Goal: Task Accomplishment & Management: Manage account settings

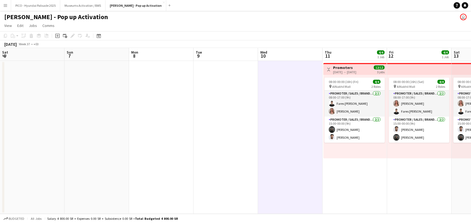
scroll to position [0, 152]
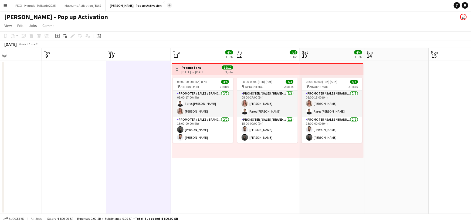
click at [168, 6] on app-icon "Add" at bounding box center [169, 5] width 2 height 2
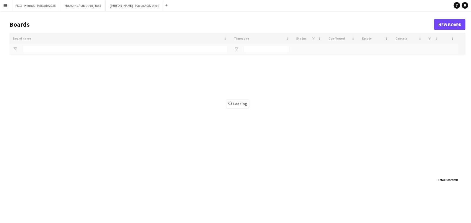
type input "**"
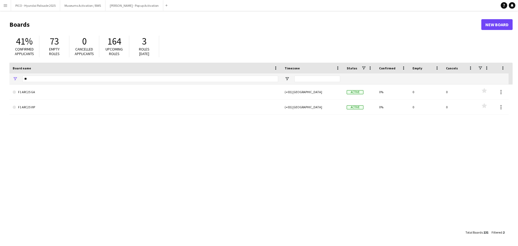
click at [4, 7] on app-icon "Menu" at bounding box center [5, 5] width 4 height 4
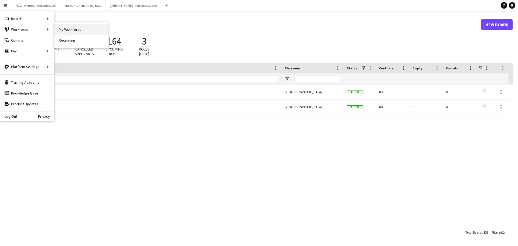
click at [72, 31] on link "My Workforce" at bounding box center [82, 29] width 54 height 11
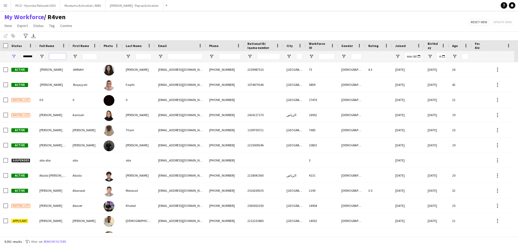
click at [56, 58] on input "Full Name Filter Input" at bounding box center [57, 56] width 17 height 6
paste input "**********"
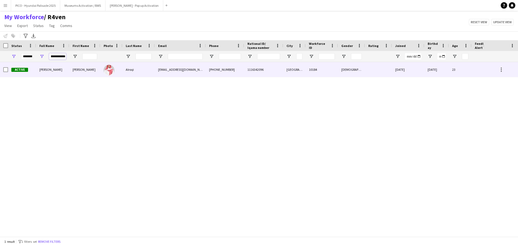
type input "**********"
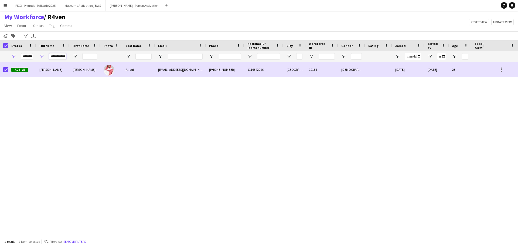
click at [64, 56] on input "**********" at bounding box center [57, 56] width 17 height 6
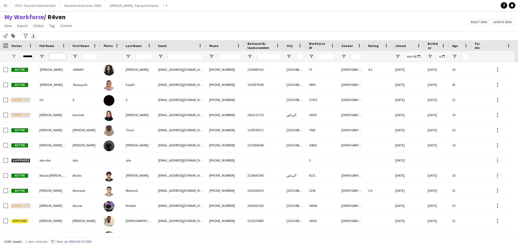
click at [50, 56] on input "Full Name Filter Input" at bounding box center [57, 56] width 17 height 6
paste input "**********"
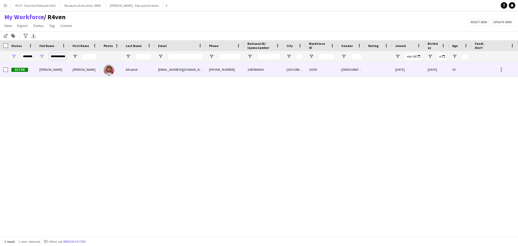
type input "**********"
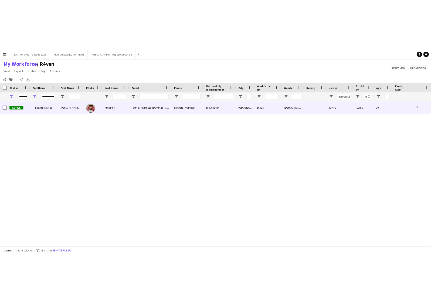
scroll to position [0, 0]
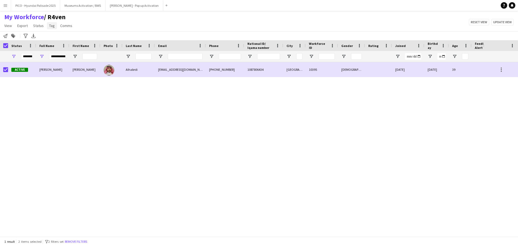
click at [52, 28] on span "Tag" at bounding box center [52, 25] width 6 height 5
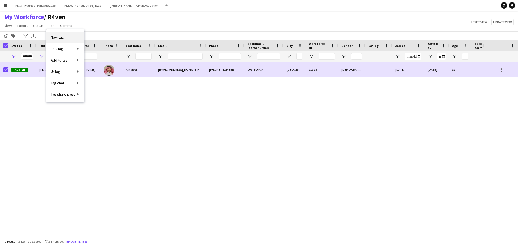
click at [59, 38] on span "New tag" at bounding box center [57, 37] width 13 height 5
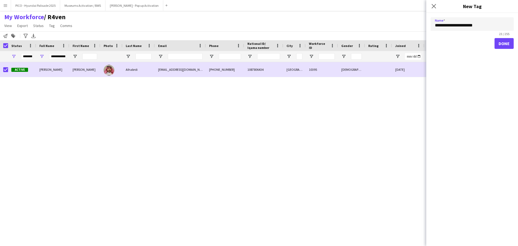
click at [447, 27] on input "**********" at bounding box center [472, 23] width 83 height 13
click at [471, 26] on input "**********" at bounding box center [472, 23] width 83 height 13
type input "**********"
click at [471, 42] on button "Done" at bounding box center [504, 43] width 19 height 11
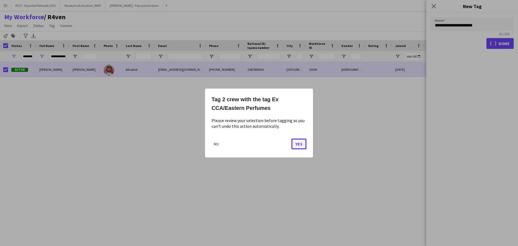
click at [303, 144] on button "Yes" at bounding box center [298, 143] width 15 height 11
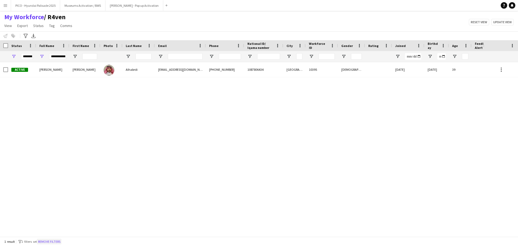
click at [54, 223] on button "Remove filters" at bounding box center [49, 242] width 25 height 6
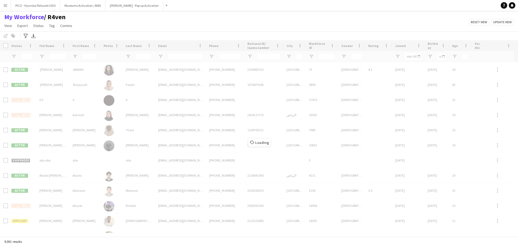
click at [98, 23] on div "My Workforce / R4ven View Views Default view R4ven New view Update view Delete …" at bounding box center [259, 22] width 518 height 18
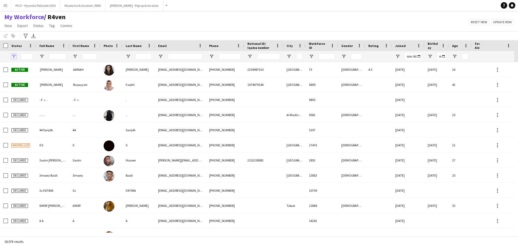
click at [14, 57] on span "Open Filter Menu" at bounding box center [13, 56] width 5 height 5
click at [141, 17] on div "My Workforce / R4ven View Views Default view R4ven New view Update view Delete …" at bounding box center [259, 22] width 518 height 18
drag, startPoint x: 112, startPoint y: 32, endPoint x: 1, endPoint y: 19, distance: 112.0
click at [1, 19] on app-workforce-header "My Workforce / R4ven View Views Default view R4ven New view Update view Delete …" at bounding box center [259, 26] width 518 height 27
click at [88, 25] on div "My Workforce / R4ven View Views Default view R4ven New view Update view Delete …" at bounding box center [259, 22] width 518 height 18
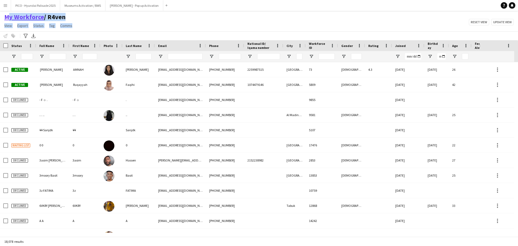
drag, startPoint x: 83, startPoint y: 27, endPoint x: 5, endPoint y: 20, distance: 77.8
click at [4, 18] on div "My Workforce / R4ven View Views Default view R4ven New view Update view Delete …" at bounding box center [259, 22] width 518 height 18
click at [96, 26] on div "My Workforce / R4ven View Views Default view R4ven New view Update view Delete …" at bounding box center [259, 22] width 518 height 18
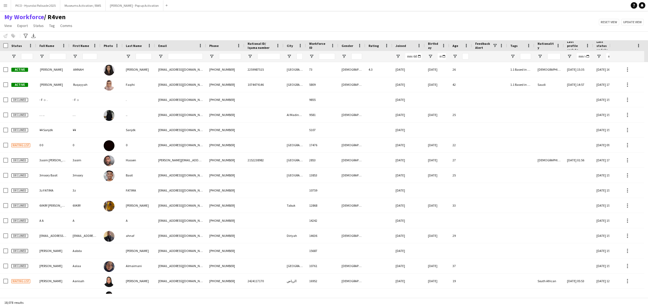
click at [396, 28] on div "My Workforce / R4ven View Views Default view R4ven New view Update view Delete …" at bounding box center [324, 22] width 648 height 18
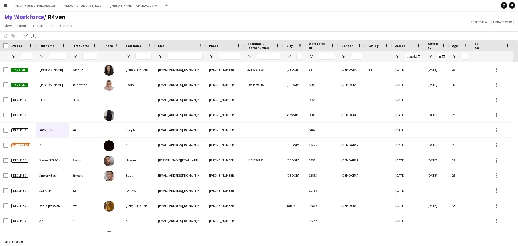
click at [139, 20] on div "My Workforce / R4ven View Views Default view R4ven New view Update view Delete …" at bounding box center [259, 22] width 518 height 18
drag, startPoint x: 139, startPoint y: 20, endPoint x: 138, endPoint y: 28, distance: 7.8
click at [138, 28] on div "My Workforce / R4ven View Views Default view R4ven New view Update view Delete …" at bounding box center [259, 22] width 518 height 18
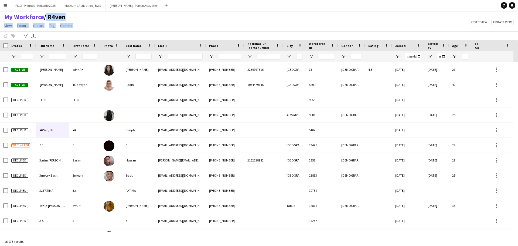
click at [138, 28] on div "My Workforce / R4ven View Views Default view R4ven New view Update view Delete …" at bounding box center [259, 22] width 518 height 18
click at [180, 34] on div "Notify workforce Add to tag Select at least one crew to tag him or her. Advance…" at bounding box center [259, 35] width 518 height 9
click at [6, 6] on app-icon "Menu" at bounding box center [5, 5] width 4 height 4
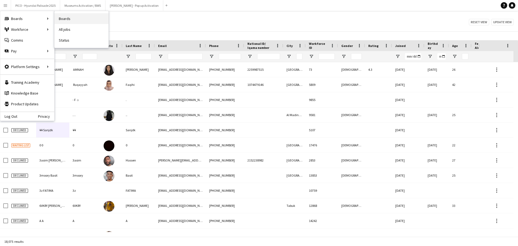
click at [72, 16] on link "Boards" at bounding box center [82, 18] width 54 height 11
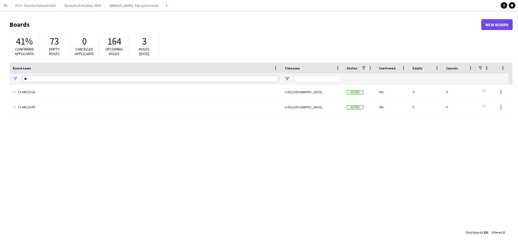
click at [88, 80] on input "**" at bounding box center [150, 79] width 256 height 6
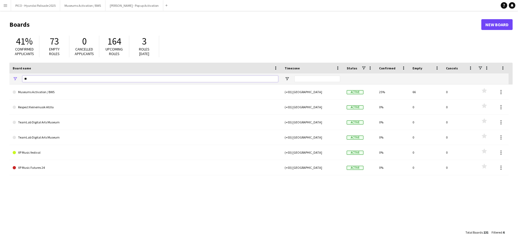
type input "*"
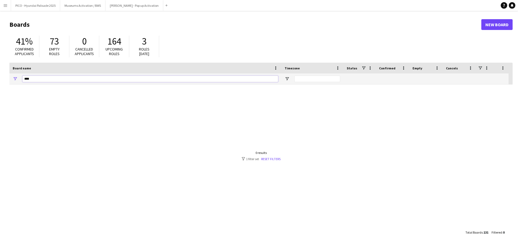
click at [45, 78] on input "****" at bounding box center [150, 79] width 256 height 6
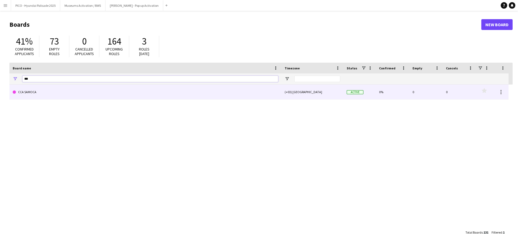
type input "***"
click at [35, 90] on link "CCA SAMOCA" at bounding box center [146, 91] width 266 height 15
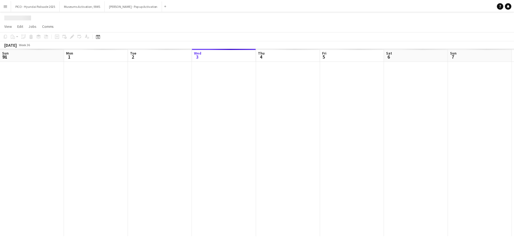
scroll to position [0, 129]
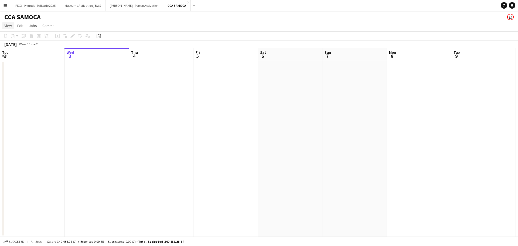
click at [7, 26] on span "View" at bounding box center [8, 25] width 8 height 5
click at [18, 61] on span "Month view" at bounding box center [16, 60] width 18 height 5
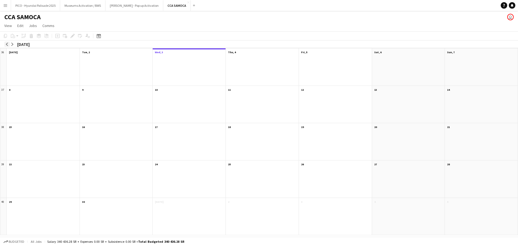
click at [8, 45] on app-icon "arrow-left" at bounding box center [6, 44] width 3 height 3
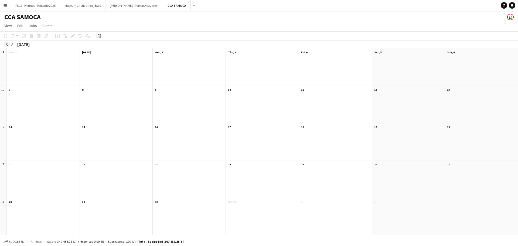
click at [8, 45] on app-icon "arrow-left" at bounding box center [6, 44] width 3 height 3
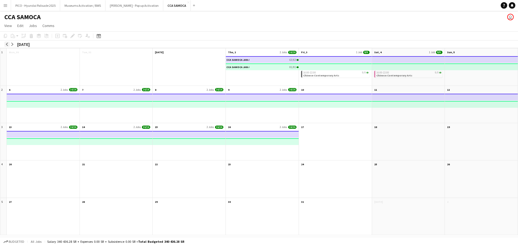
click at [8, 45] on app-icon "arrow-left" at bounding box center [6, 44] width 3 height 3
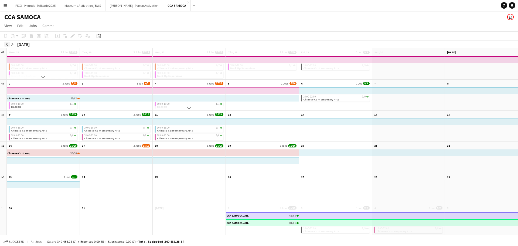
click at [8, 45] on app-icon "arrow-left" at bounding box center [6, 44] width 3 height 3
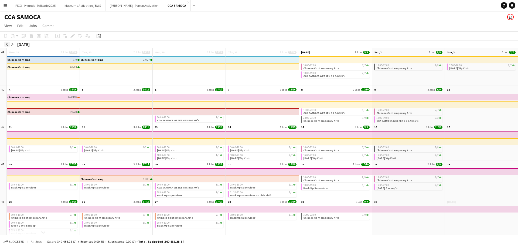
click at [8, 45] on app-icon "arrow-left" at bounding box center [6, 44] width 3 height 3
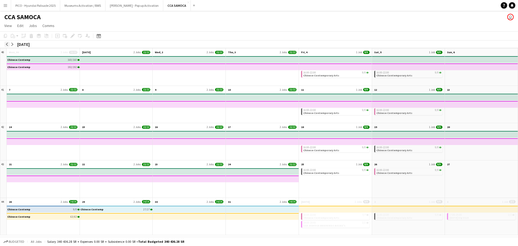
click at [9, 45] on button "arrow-left" at bounding box center [6, 44] width 5 height 5
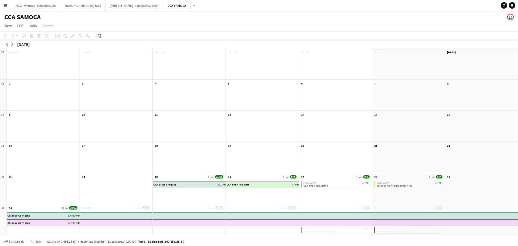
click at [199, 183] on div "CCA Staff Training 11/11" at bounding box center [189, 184] width 72 height 6
click at [199, 189] on div "CCA Staff Training 11/11" at bounding box center [189, 192] width 73 height 24
click at [204, 175] on app-month-view-date-header "25 1 Job 11/11" at bounding box center [189, 176] width 73 height 7
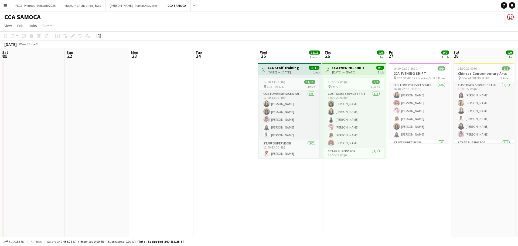
click at [387, 175] on app-date-cell "16:30-22:00 (5h30m) 9/9 CCA EVENING SHIFT pin CCA SAMOCA / Evening Shift 3 Role…" at bounding box center [419, 246] width 64 height 370
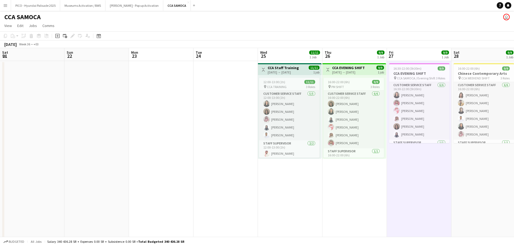
scroll to position [0, 186]
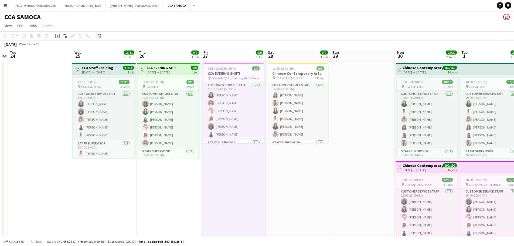
click at [149, 176] on app-date-cell "Toggle View CCA EVENING SHIFT [DATE] → [DATE] 9/9 1 job 16:00-22:00 (6h) 9/9 pi…" at bounding box center [169, 246] width 64 height 370
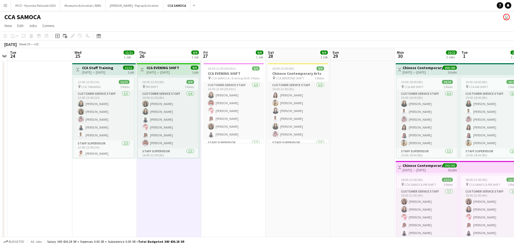
click at [26, 165] on app-date-cell at bounding box center [40, 246] width 64 height 370
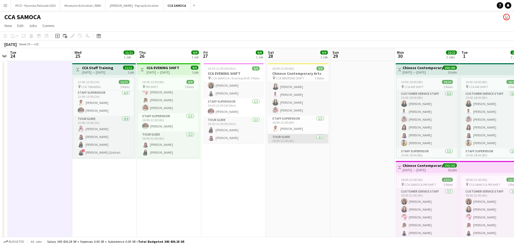
scroll to position [41, 0]
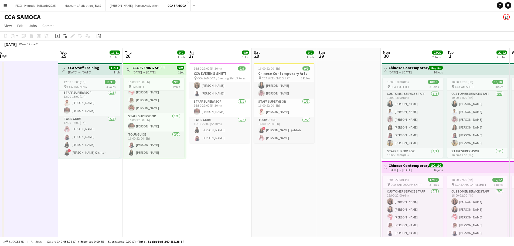
drag, startPoint x: 334, startPoint y: 129, endPoint x: 348, endPoint y: 134, distance: 14.9
click at [326, 131] on app-calendar-viewport "Sat 21 Sun 22 Mon 23 Tue 24 Wed 25 11/11 1 Job Thu 26 9/9 1 Job Fri 27 9/9 1 Jo…" at bounding box center [257, 239] width 514 height 383
drag, startPoint x: 370, startPoint y: 151, endPoint x: 364, endPoint y: 150, distance: 5.7
click at [364, 150] on app-calendar-viewport "Sat 21 Sun 22 Mon 23 Tue 24 Wed 25 11/11 1 Job Thu 26 9/9 1 Job Fri 27 9/9 1 Jo…" at bounding box center [257, 239] width 514 height 383
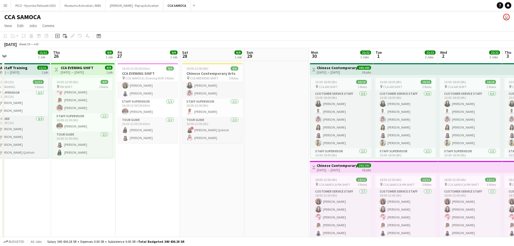
drag, startPoint x: 373, startPoint y: 152, endPoint x: 246, endPoint y: 139, distance: 127.2
click at [265, 139] on app-calendar-viewport "Sun 22 Mon 23 Tue 24 Wed 25 11/11 1 Job Thu 26 9/9 1 Job Fri 27 9/9 1 Job Sat 2…" at bounding box center [257, 239] width 514 height 383
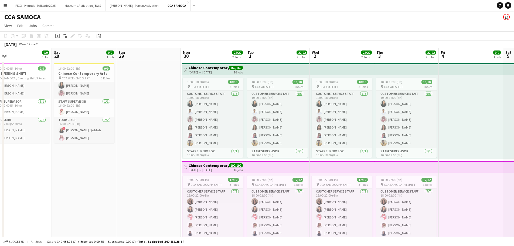
drag, startPoint x: 355, startPoint y: 144, endPoint x: 263, endPoint y: 138, distance: 91.9
click at [264, 139] on app-calendar-viewport "Tue 24 Wed 25 11/11 1 Job Thu 26 9/9 1 Job Fri 27 9/9 1 Job Sat 28 9/9 1 Job Su…" at bounding box center [257, 239] width 514 height 383
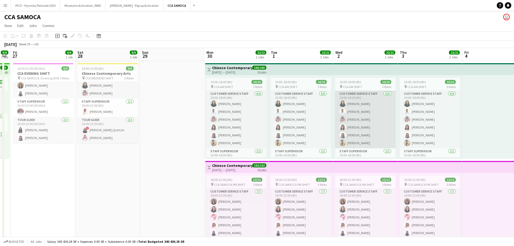
drag, startPoint x: 327, startPoint y: 141, endPoint x: 287, endPoint y: 136, distance: 41.1
click at [287, 136] on app-calendar-viewport "Tue 24 Wed 25 11/11 1 Job Thu 26 9/9 1 Job Fri 27 9/9 1 Job Sat 28 9/9 1 Job Su…" at bounding box center [257, 239] width 514 height 383
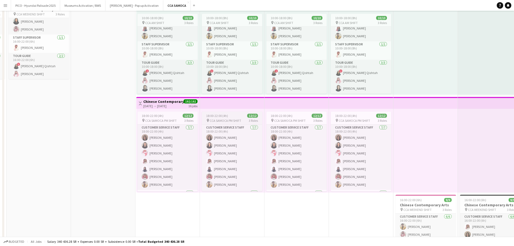
scroll to position [81, 0]
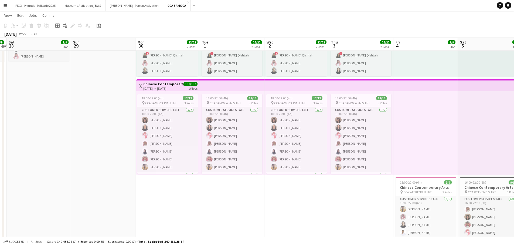
drag, startPoint x: 323, startPoint y: 199, endPoint x: 259, endPoint y: 198, distance: 63.7
click at [260, 198] on app-calendar-viewport "Wed 25 11/11 1 Job Thu 26 9/9 1 Job Fri 27 9/9 1 Job Sat 28 9/9 1 Job Sun 29 Mo…" at bounding box center [257, 145] width 514 height 410
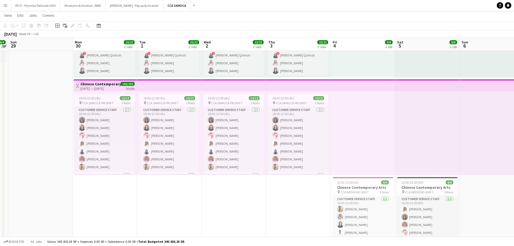
scroll to position [43, 0]
drag, startPoint x: 290, startPoint y: 197, endPoint x: 222, endPoint y: 196, distance: 68.5
click at [226, 196] on app-calendar-viewport "Thu 26 9/9 1 Job Fri 27 9/9 1 Job Sat 28 9/9 1 Job Sun 29 Mon 30 22/22 2 Jobs T…" at bounding box center [257, 145] width 514 height 410
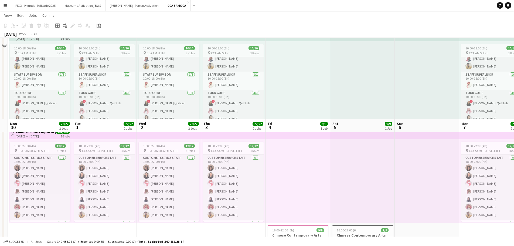
scroll to position [32, 0]
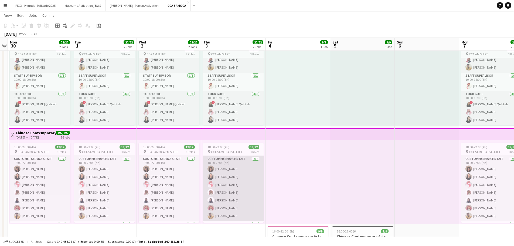
click at [226, 180] on app-card-role "Customer Service Staff [DATE] 18:00-22:00 (4h) Ghayd [PERSON_NAME] [PERSON_NAME…" at bounding box center [233, 188] width 60 height 65
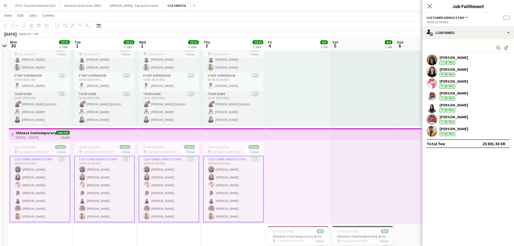
click at [447, 86] on div "To be paid" at bounding box center [448, 86] width 16 height 4
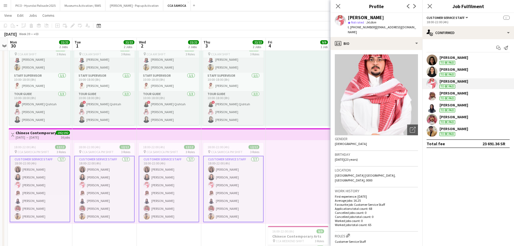
click at [433, 130] on app-user-avatar at bounding box center [432, 131] width 11 height 11
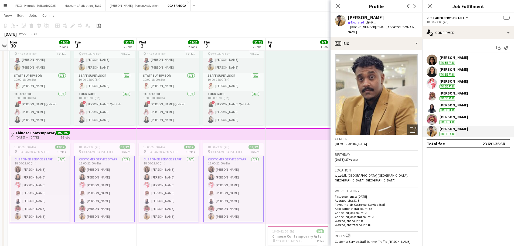
click at [429, 120] on app-user-avatar at bounding box center [432, 119] width 11 height 11
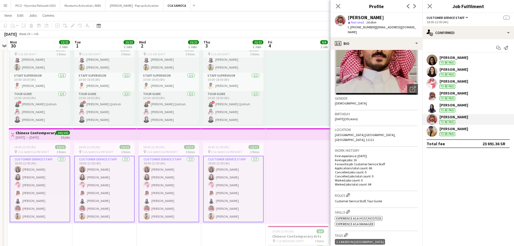
scroll to position [0, 0]
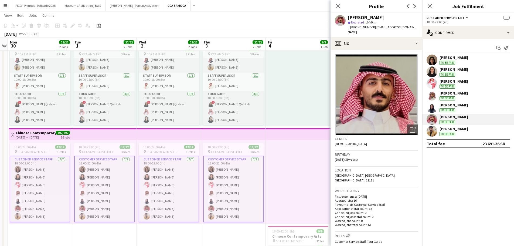
click at [453, 60] on div "[PERSON_NAME] To be paid" at bounding box center [454, 60] width 29 height 10
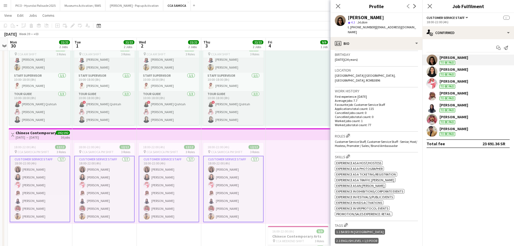
scroll to position [162, 0]
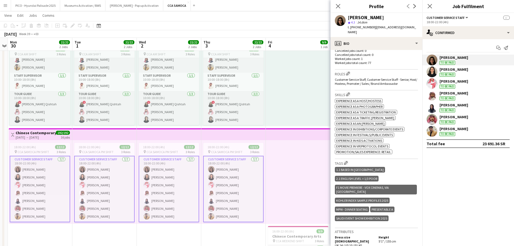
click at [435, 67] on div at bounding box center [432, 71] width 11 height 11
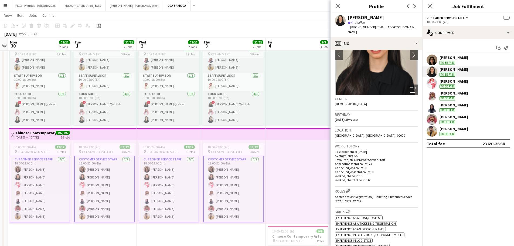
scroll to position [216, 0]
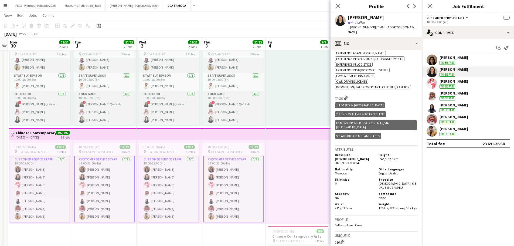
click at [452, 81] on div "[PERSON_NAME]" at bounding box center [454, 81] width 29 height 5
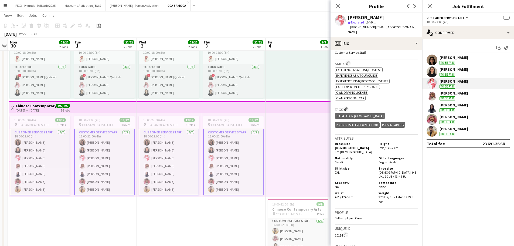
scroll to position [0, 0]
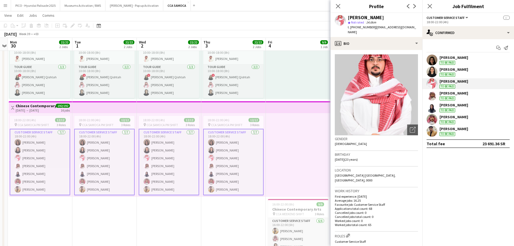
click at [350, 17] on div "[PERSON_NAME]" at bounding box center [366, 17] width 36 height 5
copy div "[PERSON_NAME]"
click at [462, 94] on div "[PERSON_NAME]" at bounding box center [454, 93] width 29 height 5
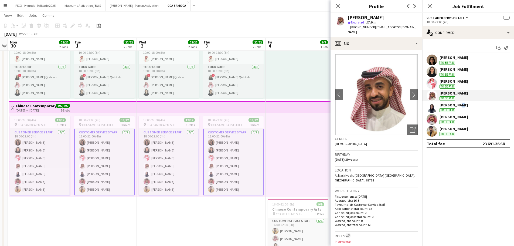
click at [458, 101] on div "[PERSON_NAME] To be paid [PERSON_NAME] To be paid [PERSON_NAME] To be paid [PER…" at bounding box center [468, 96] width 92 height 82
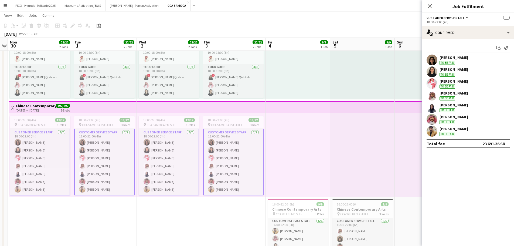
click at [455, 107] on div "[PERSON_NAME]" at bounding box center [454, 105] width 29 height 5
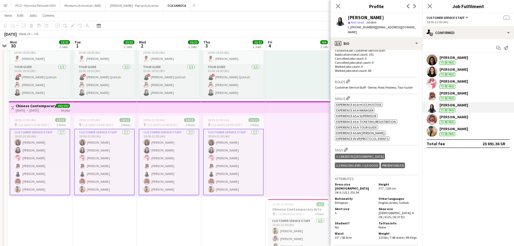
scroll to position [162, 0]
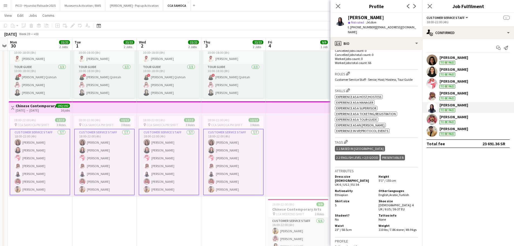
click at [444, 120] on div "[PERSON_NAME] To be paid" at bounding box center [454, 119] width 29 height 10
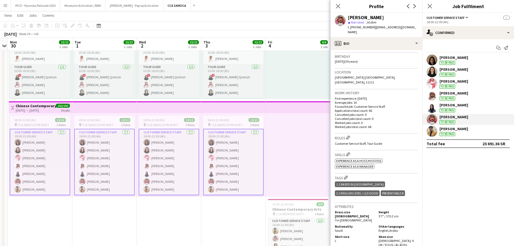
scroll to position [27, 0]
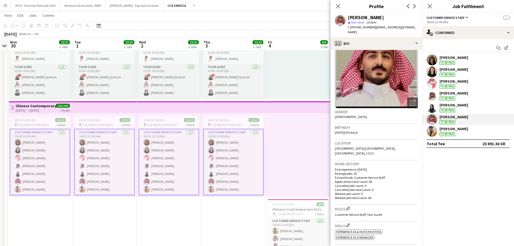
click at [356, 17] on div "[PERSON_NAME]" at bounding box center [366, 17] width 36 height 5
copy div "[PERSON_NAME]"
click at [450, 127] on div "[PERSON_NAME]" at bounding box center [454, 128] width 29 height 5
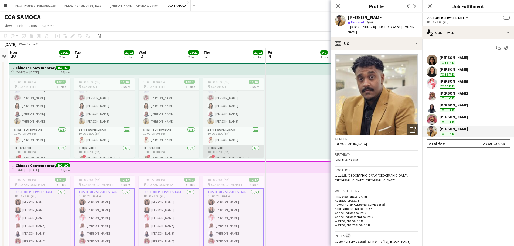
scroll to position [0, 0]
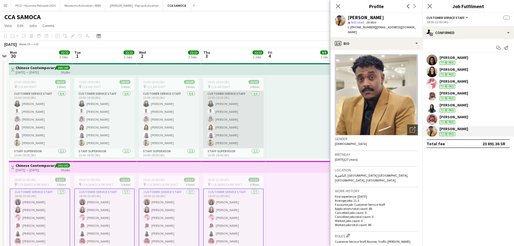
click at [224, 125] on app-card-role "Customer Service Staff [DATE] 10:00-18:00 (8h) [PERSON_NAME] [PERSON_NAME] [PER…" at bounding box center [233, 119] width 60 height 57
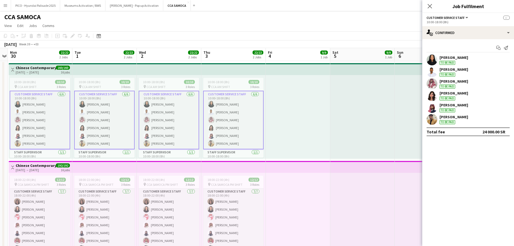
click at [442, 61] on div "To be paid" at bounding box center [448, 63] width 16 height 4
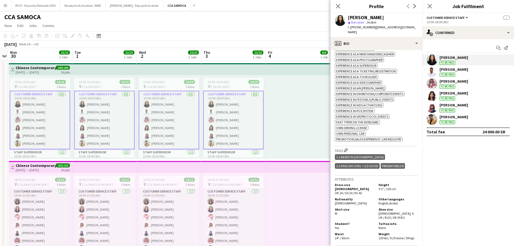
click at [441, 69] on div "[PERSON_NAME]" at bounding box center [454, 69] width 29 height 5
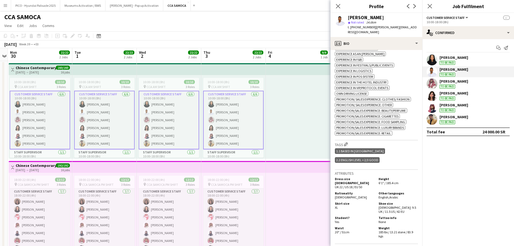
click at [433, 78] on app-user-avatar at bounding box center [432, 83] width 11 height 11
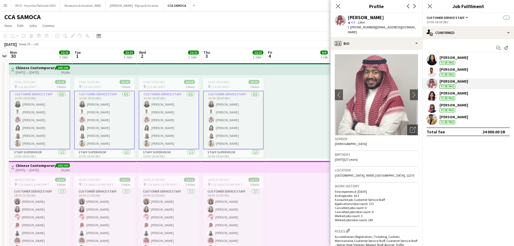
click at [434, 94] on app-user-avatar at bounding box center [432, 95] width 11 height 11
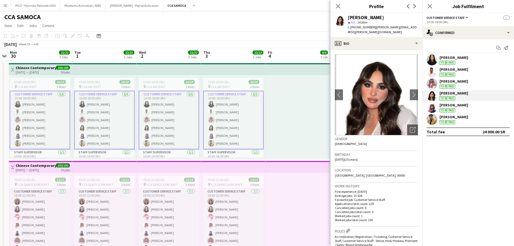
click at [431, 108] on app-user-avatar at bounding box center [432, 107] width 11 height 11
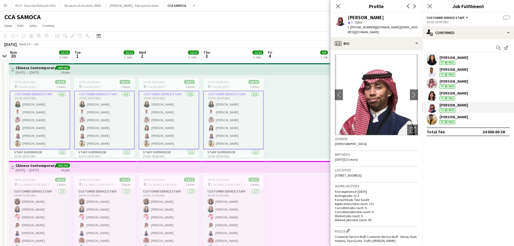
click at [432, 118] on app-user-avatar at bounding box center [432, 119] width 11 height 11
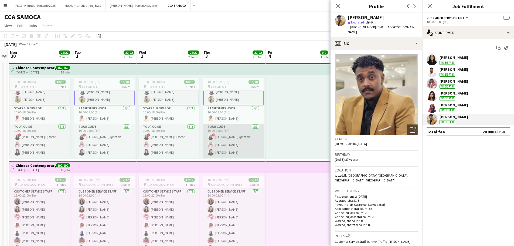
click at [229, 133] on app-card-role "Tour Guide [DATE] 10:00-18:00 (8h) ! [PERSON_NAME] Qishtah [PERSON_NAME] [PERSO…" at bounding box center [233, 141] width 60 height 34
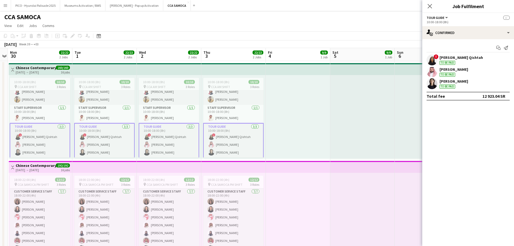
click at [438, 73] on div "[PERSON_NAME] To be paid" at bounding box center [468, 71] width 92 height 11
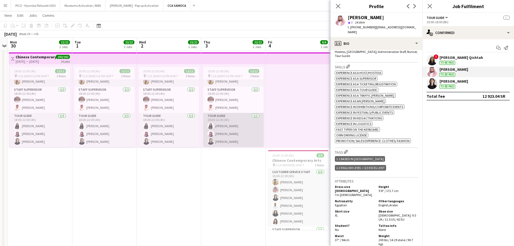
click at [239, 127] on app-card-role "Tour Guide [DATE] 18:00-22:00 (4h) Lama Abdullah [PERSON_NAME] [PERSON_NAME]" at bounding box center [233, 130] width 60 height 34
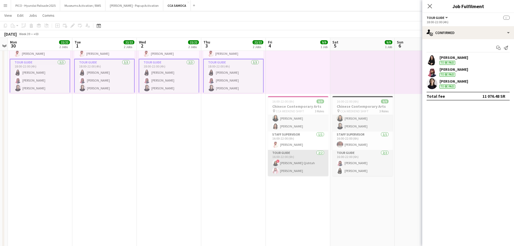
click at [287, 166] on app-card-role "Tour Guide [DATE] 16:00-22:00 (6h) ! [PERSON_NAME] Qishtah [PERSON_NAME]" at bounding box center [298, 163] width 60 height 26
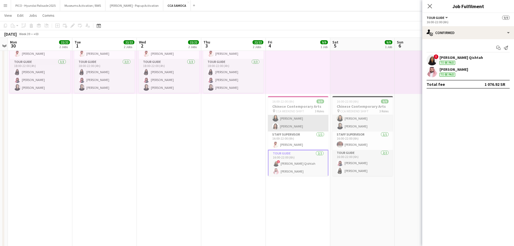
click at [301, 126] on app-card-role "Customer Service Staff [DATE] 16:00-22:00 (6h) [PERSON_NAME] [PERSON_NAME] [PER…" at bounding box center [298, 102] width 60 height 57
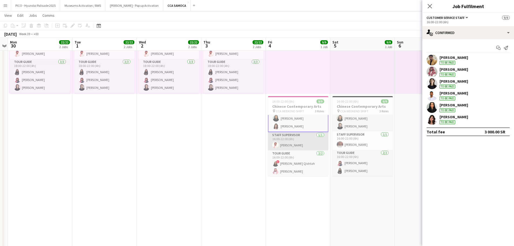
click at [295, 144] on app-card-role "Staff Supervisor [DATE] 16:00-22:00 (6h) [PERSON_NAME]" at bounding box center [298, 141] width 60 height 18
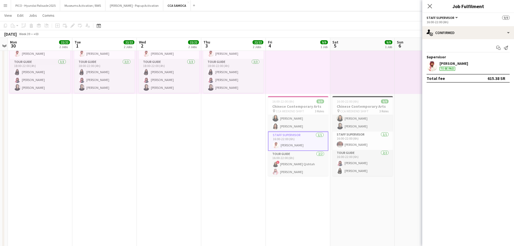
click at [458, 65] on div "[PERSON_NAME]" at bounding box center [454, 63] width 29 height 5
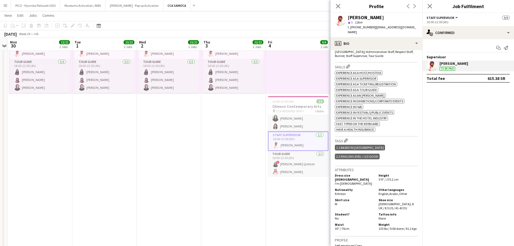
click at [274, 220] on app-date-cell "16:00-22:00 (6h) 9/9 Chinese Contemporary Arts pin CCA WEEKEND SHIFT 3 Roles Cu…" at bounding box center [298, 84] width 64 height 370
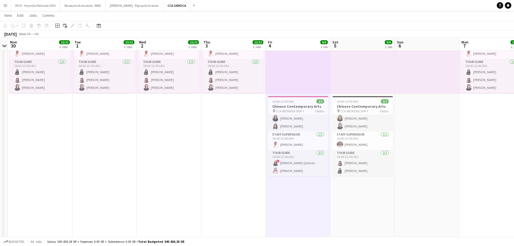
click at [428, 168] on app-date-cell at bounding box center [427, 84] width 64 height 370
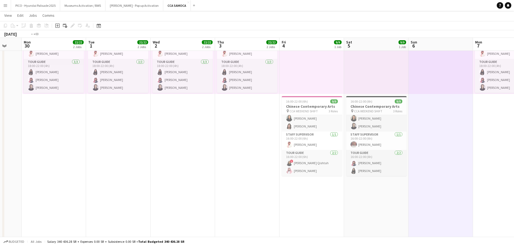
drag, startPoint x: 427, startPoint y: 168, endPoint x: 368, endPoint y: 167, distance: 59.4
click at [368, 167] on app-calendar-viewport "Fri 27 9/9 1 Job Sat 28 9/9 1 Job Sun 29 Mon 30 22/22 2 Jobs Tue 1 22/22 2 Jobs…" at bounding box center [257, 64] width 514 height 410
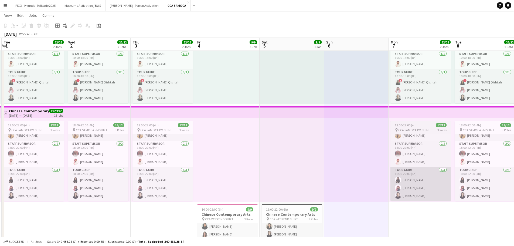
drag, startPoint x: 445, startPoint y: 220, endPoint x: 405, endPoint y: 196, distance: 46.3
click at [409, 209] on app-calendar-viewport "Sat 28 9/9 1 Job Sun 29 Mon 30 22/22 2 Jobs Tue 1 22/22 2 Jobs Wed 2 22/22 2 Jo…" at bounding box center [257, 172] width 514 height 410
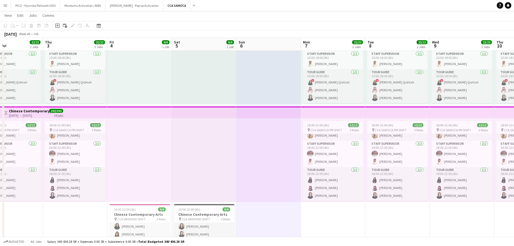
drag, startPoint x: 459, startPoint y: 223, endPoint x: 353, endPoint y: 209, distance: 107.5
click at [356, 208] on app-calendar-viewport "Sun 29 Mon 30 22/22 2 Jobs Tue 1 22/22 2 Jobs Wed 2 22/22 2 Jobs Thu 3 22/22 2 …" at bounding box center [257, 172] width 514 height 410
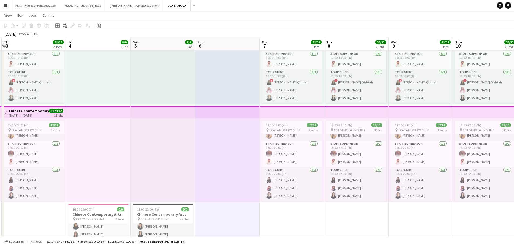
drag, startPoint x: 345, startPoint y: 204, endPoint x: 303, endPoint y: 203, distance: 42.1
click at [307, 203] on app-calendar-viewport "Mon 30 22/22 2 Jobs Tue 1 22/22 2 Jobs Wed 2 22/22 2 Jobs Thu 3 22/22 2 Jobs Fr…" at bounding box center [257, 172] width 514 height 410
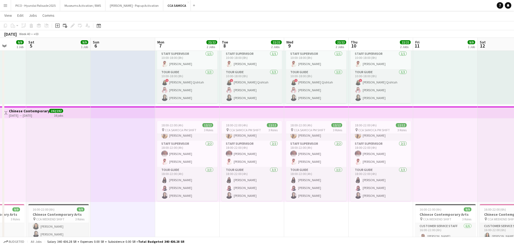
drag, startPoint x: 323, startPoint y: 199, endPoint x: 247, endPoint y: 202, distance: 76.2
click at [273, 199] on app-calendar-viewport "Wed 2 22/22 2 Jobs Thu 3 22/22 2 Jobs Fri 4 9/9 1 Job Sat 5 9/9 1 Job Sun 6 Mon…" at bounding box center [257, 172] width 514 height 410
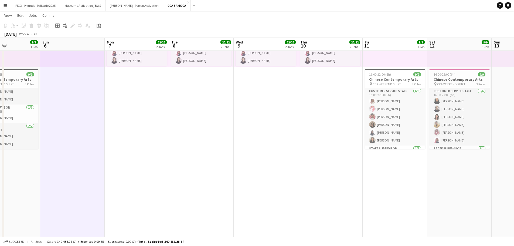
drag, startPoint x: 352, startPoint y: 168, endPoint x: 250, endPoint y: 189, distance: 104.7
click at [255, 189] on app-calendar-viewport "Thu 3 22/22 2 Jobs Fri 4 9/9 1 Job Sat 5 9/9 1 Job Sun 6 Mon 7 22/22 2 Jobs Tue…" at bounding box center [257, 37] width 514 height 410
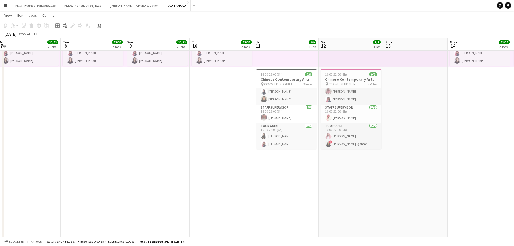
drag, startPoint x: 441, startPoint y: 148, endPoint x: 426, endPoint y: 180, distance: 36.0
click at [430, 193] on app-calendar-viewport "Fri 4 9/9 1 Job Sat 5 9/9 1 Job Sun 6 Mon 7 22/22 2 Jobs Tue 8 22/22 2 Jobs Wed…" at bounding box center [257, 37] width 514 height 410
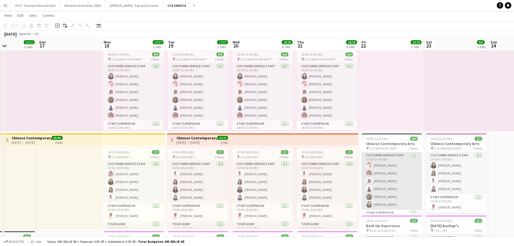
click at [382, 192] on app-card-role "Customer Service Staff [DATE] 16:00-22:00 (6h) [PERSON_NAME] [PERSON_NAME] Alha…" at bounding box center [392, 180] width 60 height 57
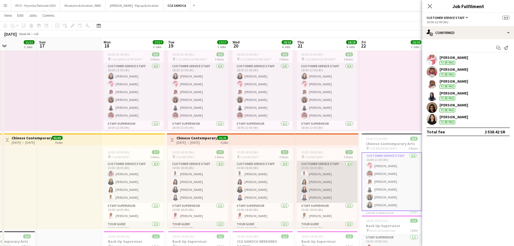
click at [333, 188] on app-card-role "Customer Service Staff [DATE] 10:00-18:00 (8h) [PERSON_NAME] [PERSON_NAME] [PER…" at bounding box center [327, 182] width 60 height 42
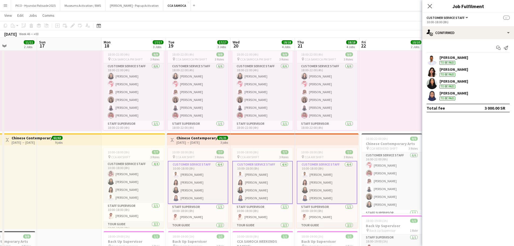
click at [434, 102] on app-confirmed-crew "[PERSON_NAME] To be paid [PERSON_NAME] To be paid [PERSON_NAME] To be paid [PER…" at bounding box center [468, 84] width 92 height 58
click at [435, 99] on app-user-avatar at bounding box center [432, 95] width 11 height 11
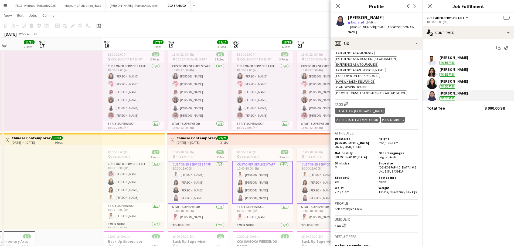
click at [246, 191] on app-card-role "Customer Service Staff [DATE] 10:00-18:00 (8h) [PERSON_NAME] [PERSON_NAME] [PER…" at bounding box center [262, 182] width 60 height 43
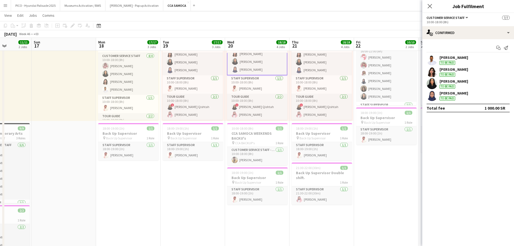
click at [390, 179] on app-date-cell "16:00-22:00 (6h) 9/9 Chinese Contemporary Arts pin CCA WEEKEND SHIFT 3 Roles Cu…" at bounding box center [386, 111] width 64 height 370
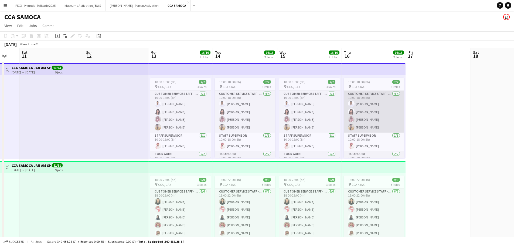
click at [365, 108] on app-card-role "Customer Service Staff - Senior [DATE] 10:00-18:00 (8h) [PERSON_NAME] [PERSON_N…" at bounding box center [374, 112] width 60 height 42
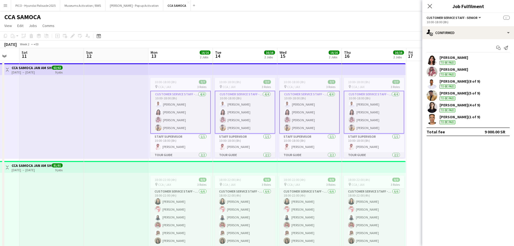
click at [444, 85] on div "To be paid" at bounding box center [448, 86] width 16 height 4
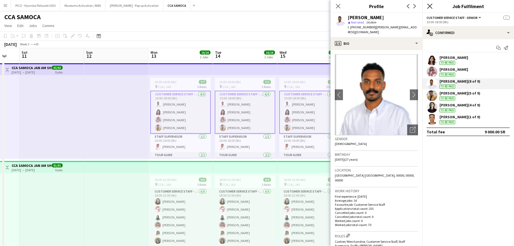
click at [430, 8] on icon "Close pop-in" at bounding box center [429, 6] width 5 height 5
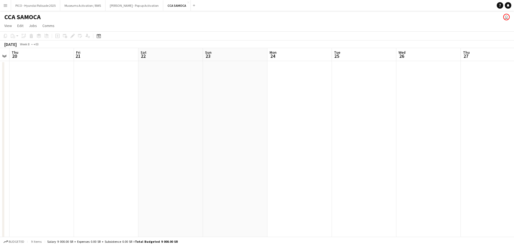
click at [8, 4] on button "Menu" at bounding box center [5, 5] width 11 height 11
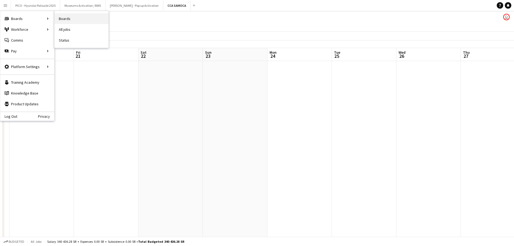
click at [67, 18] on link "Boards" at bounding box center [82, 18] width 54 height 11
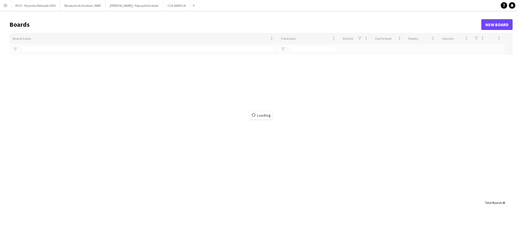
type input "***"
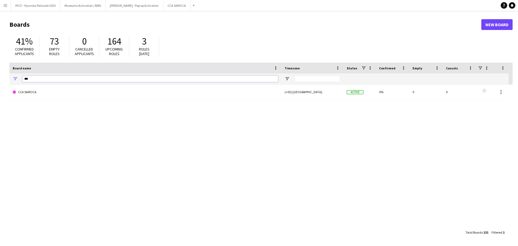
click at [45, 79] on input "***" at bounding box center [150, 79] width 256 height 6
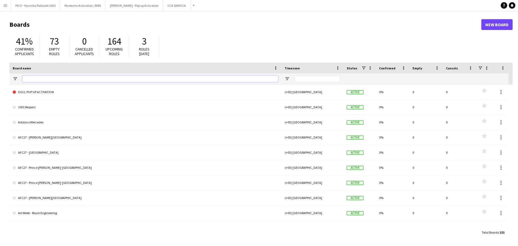
click at [44, 81] on input "Board name Filter Input" at bounding box center [150, 79] width 256 height 6
click at [18, 68] on span "Board name" at bounding box center [22, 68] width 18 height 4
click at [26, 69] on span "Board name" at bounding box center [22, 68] width 18 height 4
click at [30, 79] on input "Board name Filter Input" at bounding box center [150, 79] width 256 height 6
click at [231, 37] on div "41% Confirmed applicants 73 Empty roles 0 Cancelled applicants 164 Upcoming rol…" at bounding box center [260, 48] width 503 height 30
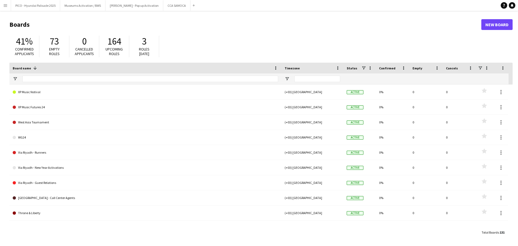
click at [30, 24] on h1 "Boards" at bounding box center [245, 25] width 472 height 8
click at [36, 19] on header "Boards New Board" at bounding box center [260, 24] width 503 height 17
click at [34, 79] on input "Board name Filter Input" at bounding box center [150, 79] width 256 height 6
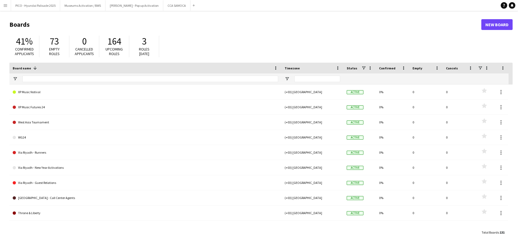
click at [5, 5] on app-icon "Menu" at bounding box center [5, 5] width 4 height 4
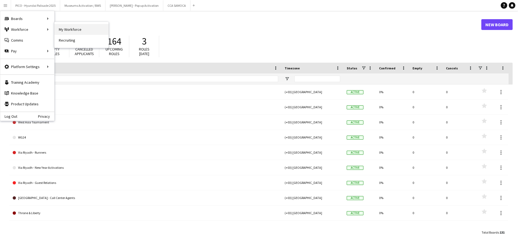
click at [70, 27] on link "My Workforce" at bounding box center [82, 29] width 54 height 11
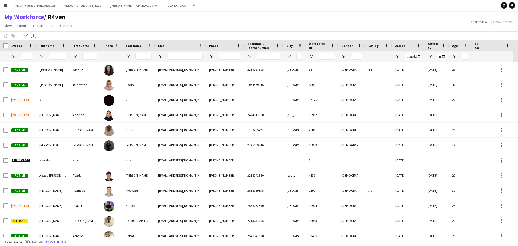
type input "**********"
click at [25, 34] on icon at bounding box center [25, 36] width 4 height 4
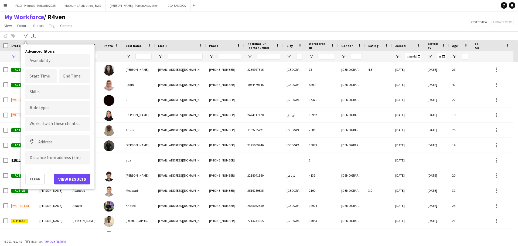
click at [72, 123] on form at bounding box center [58, 124] width 56 height 6
type input "****"
click at [67, 135] on div "PICO" at bounding box center [57, 138] width 65 height 13
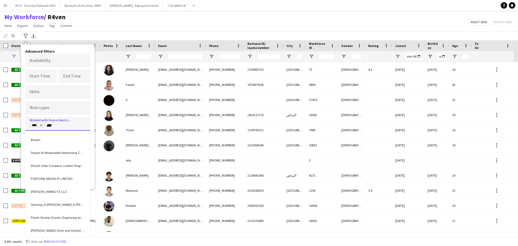
type input "***"
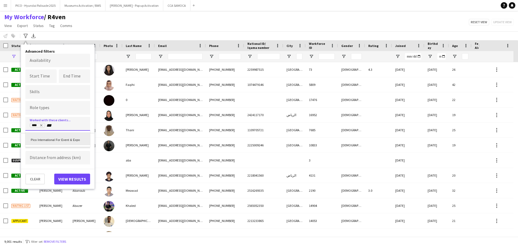
click at [59, 137] on div "Pico International For Event & Expo" at bounding box center [57, 138] width 65 height 13
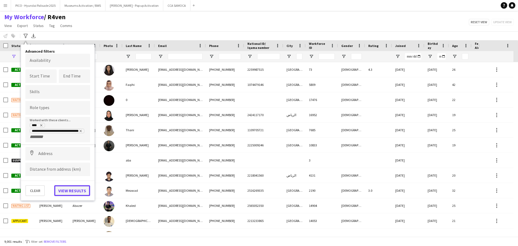
click at [86, 191] on button "View results" at bounding box center [72, 190] width 36 height 11
type input "**********"
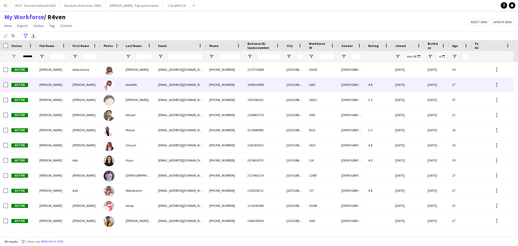
click at [125, 81] on div "Aledeilh" at bounding box center [139, 84] width 32 height 15
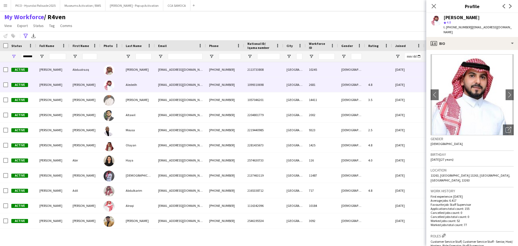
click at [61, 67] on span "[PERSON_NAME]" at bounding box center [50, 69] width 23 height 4
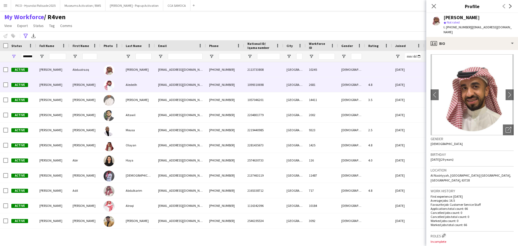
click at [52, 83] on span "[PERSON_NAME]" at bounding box center [50, 85] width 23 height 4
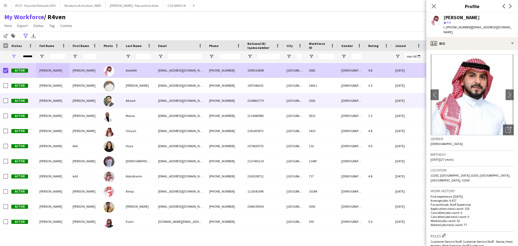
scroll to position [27, 0]
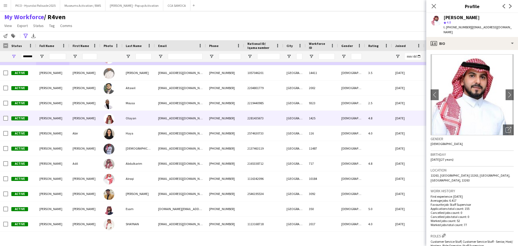
click at [42, 114] on div "[PERSON_NAME]" at bounding box center [52, 118] width 33 height 15
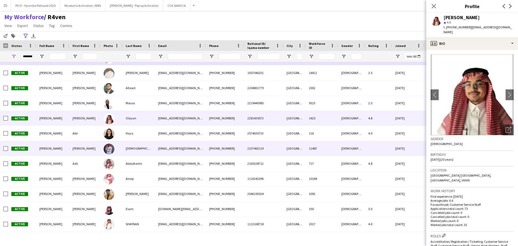
scroll to position [54, 0]
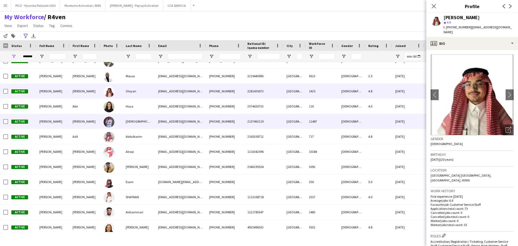
click at [46, 124] on div "[PERSON_NAME]" at bounding box center [52, 121] width 33 height 15
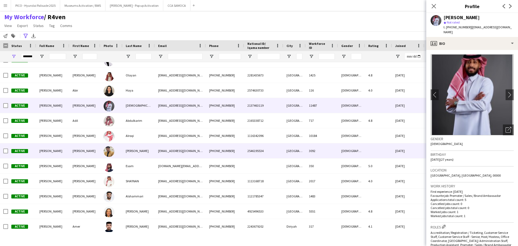
scroll to position [81, 0]
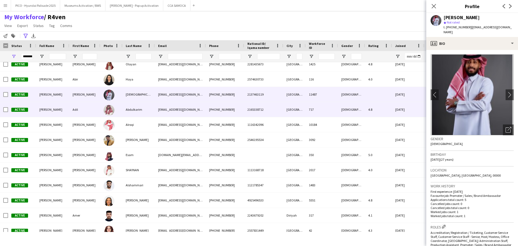
click at [56, 114] on div "[PERSON_NAME]" at bounding box center [52, 109] width 33 height 15
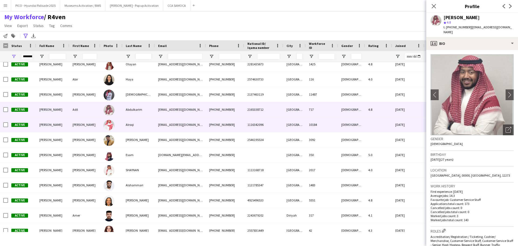
click at [56, 123] on span "[PERSON_NAME]" at bounding box center [50, 125] width 23 height 4
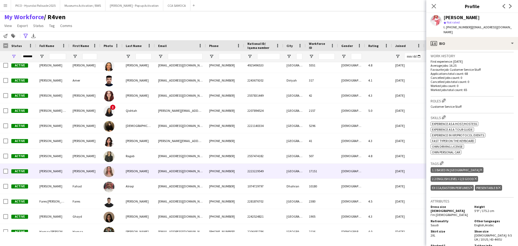
scroll to position [236, 0]
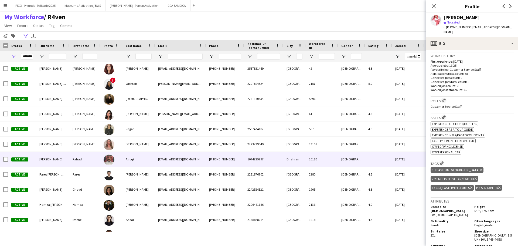
click at [26, 158] on span "Active" at bounding box center [19, 159] width 17 height 4
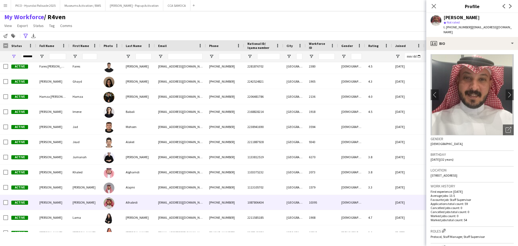
click at [56, 199] on div "[PERSON_NAME]" at bounding box center [52, 202] width 33 height 15
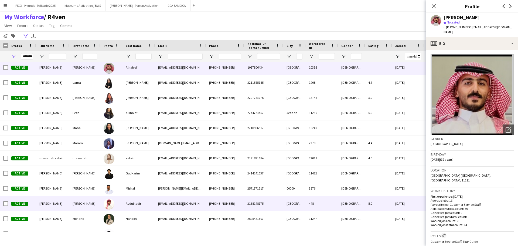
click at [73, 199] on div "[PERSON_NAME]" at bounding box center [84, 203] width 31 height 15
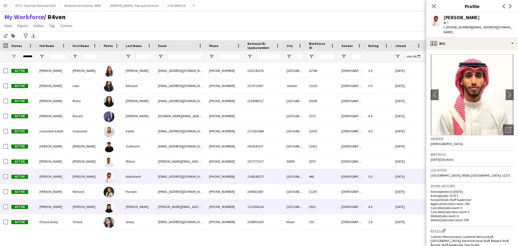
click at [76, 199] on div "[PERSON_NAME]" at bounding box center [84, 206] width 31 height 15
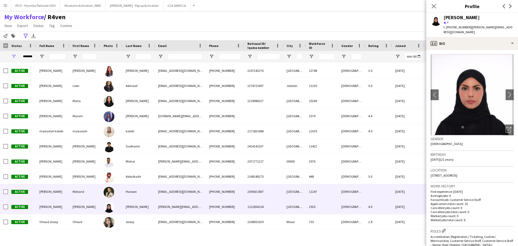
click at [79, 192] on div "Mohand" at bounding box center [84, 191] width 31 height 15
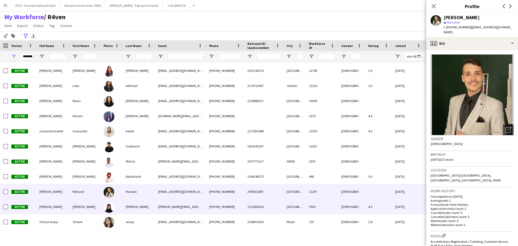
click at [79, 203] on div "[PERSON_NAME]" at bounding box center [84, 206] width 31 height 15
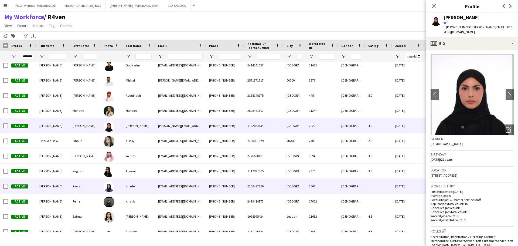
click at [83, 187] on div "Rawan" at bounding box center [84, 186] width 31 height 15
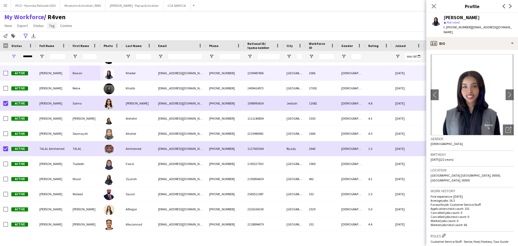
click at [53, 25] on span "Tag" at bounding box center [52, 25] width 6 height 5
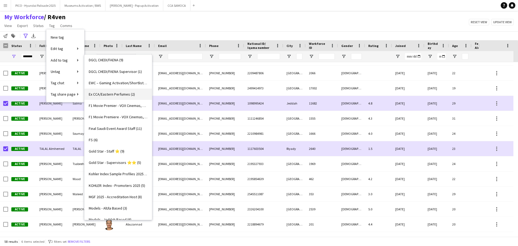
click at [111, 89] on link "Ex CCA/Eastern Perfumes (2)" at bounding box center [117, 94] width 67 height 11
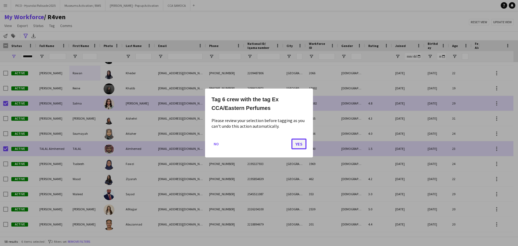
click at [298, 147] on button "Yes" at bounding box center [298, 143] width 15 height 11
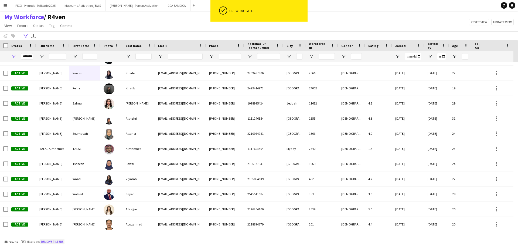
click at [61, 223] on button "Remove filters" at bounding box center [52, 242] width 25 height 6
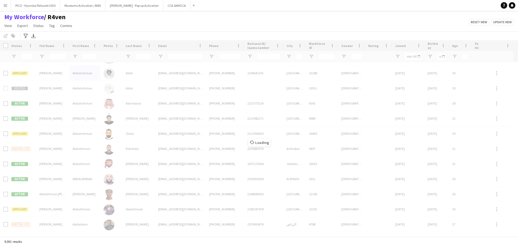
click at [104, 25] on div "My Workforce / R4ven View Views Default view R4ven New view Update view Delete …" at bounding box center [259, 22] width 518 height 18
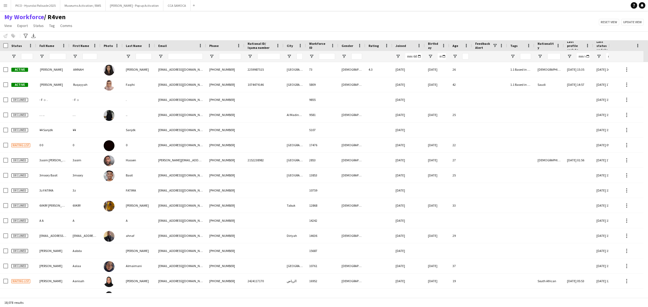
drag, startPoint x: 79, startPoint y: 29, endPoint x: 3, endPoint y: 18, distance: 76.8
click at [0, 18] on div "My Workforce / R4ven View Views Default view R4ven New view Update view Delete …" at bounding box center [324, 22] width 648 height 18
click at [139, 22] on div "My Workforce / R4ven View Views Default view R4ven New view Update view Delete …" at bounding box center [324, 22] width 648 height 18
drag, startPoint x: 77, startPoint y: 26, endPoint x: 2, endPoint y: 12, distance: 76.7
click at [2, 12] on main "My Workforce / R4ven View Views Default view R4ven New view Update view Delete …" at bounding box center [324, 155] width 648 height 289
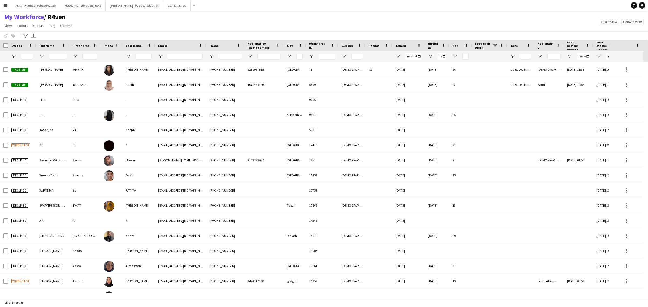
click at [106, 30] on div "My Workforce / R4ven View Views Default view R4ven New view Update view Delete …" at bounding box center [324, 22] width 648 height 18
